Goal: Check status

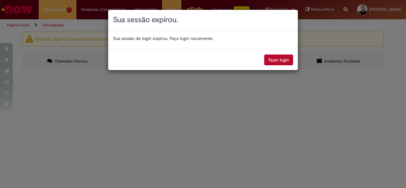
click at [381, 36] on div "Sua sessão expirou. Sua sessão de login expirou. Faça login novamente. Fazer lo…" at bounding box center [203, 94] width 406 height 188
click at [148, 146] on div "Sua sessão expirou. Sua sessão de login expirou. Faça login novamente. Fazer lo…" at bounding box center [203, 94] width 406 height 188
click at [270, 59] on button "Fazer login" at bounding box center [278, 60] width 29 height 11
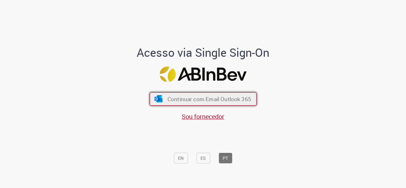
click at [176, 97] on span "Continuar com Email Outlook 365" at bounding box center [209, 98] width 84 height 7
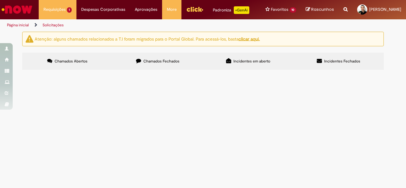
click at [0, 0] on span "R13570811" at bounding box center [0, 0] width 0 height 0
